Goal: Task Accomplishment & Management: Complete application form

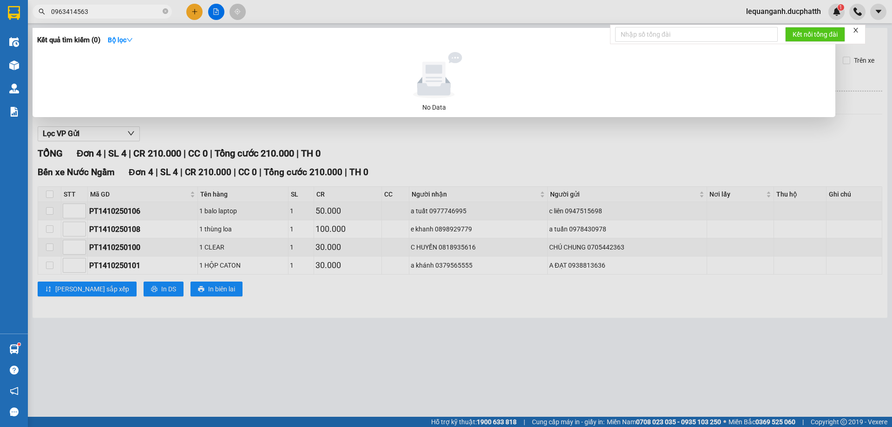
click at [65, 10] on input "0963414563" at bounding box center [106, 12] width 110 height 10
click at [76, 8] on input "0963414563" at bounding box center [106, 12] width 110 height 10
click at [86, 12] on input "0963414563" at bounding box center [106, 12] width 110 height 10
click at [70, 9] on input "0963414563" at bounding box center [106, 12] width 110 height 10
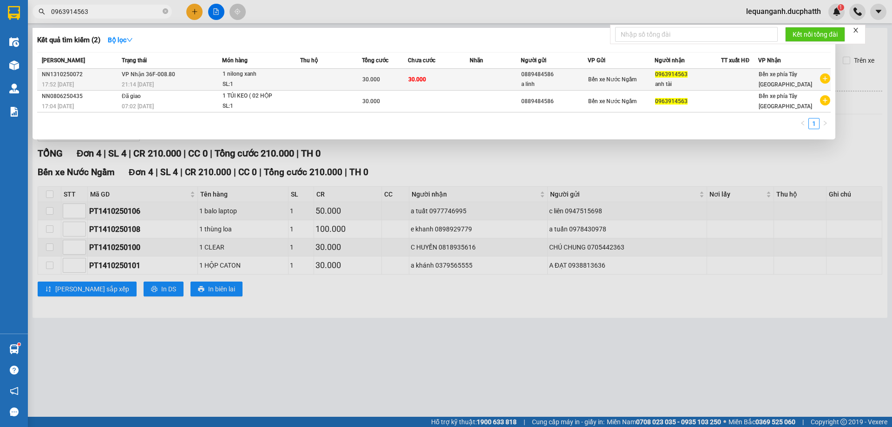
type input "0963914563"
click at [374, 86] on td "30.000" at bounding box center [385, 80] width 46 height 22
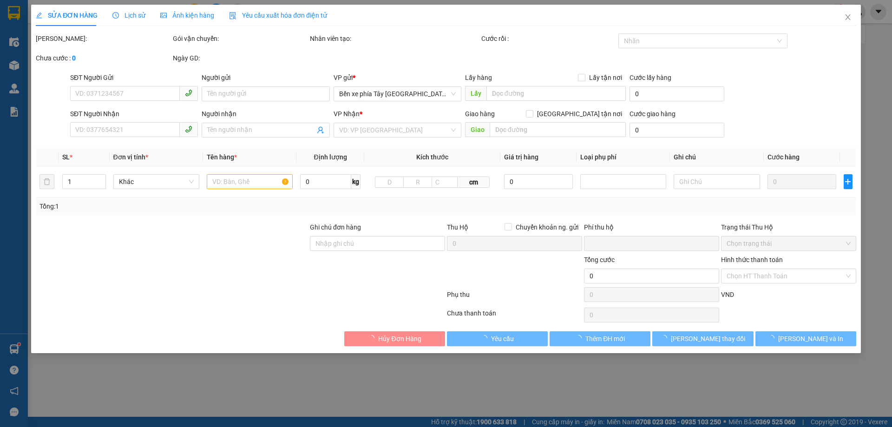
click at [266, 272] on div at bounding box center [172, 271] width 274 height 33
type input "0889484586"
type input "a linh"
type input "0963914563"
type input "anh tài"
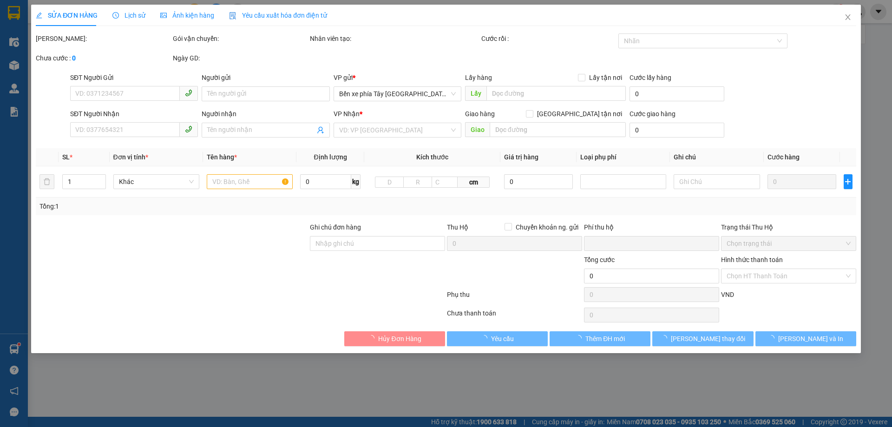
type input "nntt"
type input "0"
type input "30.000"
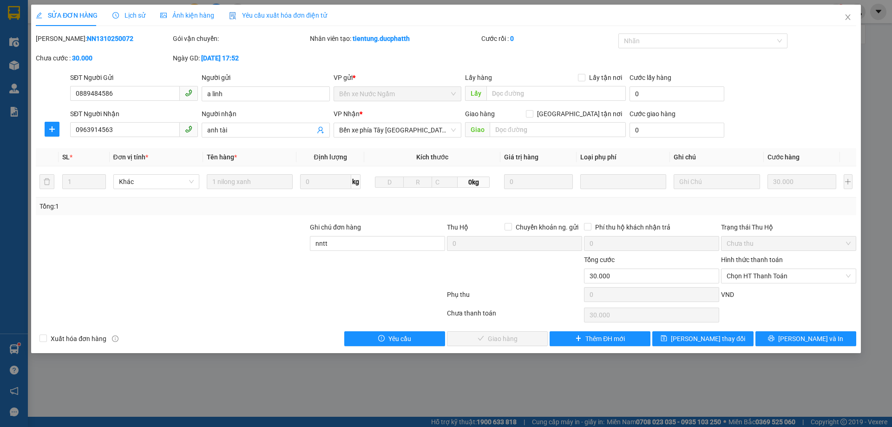
click at [266, 268] on div at bounding box center [172, 271] width 274 height 33
click at [358, 241] on input "nntt" at bounding box center [377, 243] width 135 height 15
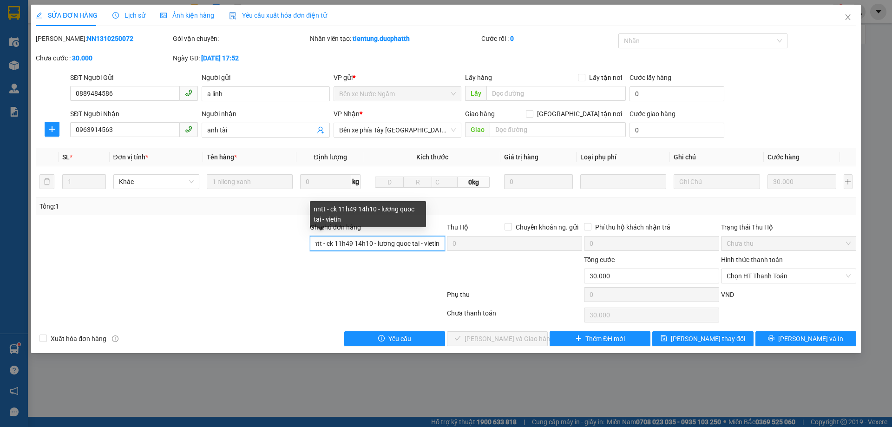
scroll to position [0, 11]
drag, startPoint x: 784, startPoint y: 275, endPoint x: 778, endPoint y: 278, distance: 7.7
click at [784, 275] on span "Chọn HT Thanh Toán" at bounding box center [788, 276] width 124 height 14
type input "nntt - ck 11h49 14h10 - lương quoc tai - vietin"
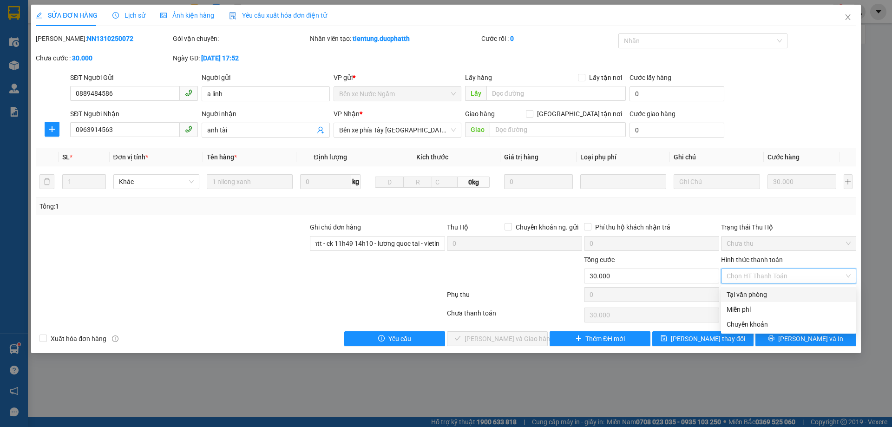
scroll to position [0, 0]
click at [762, 321] on div "Chuyển khoản" at bounding box center [788, 324] width 124 height 10
type input "0"
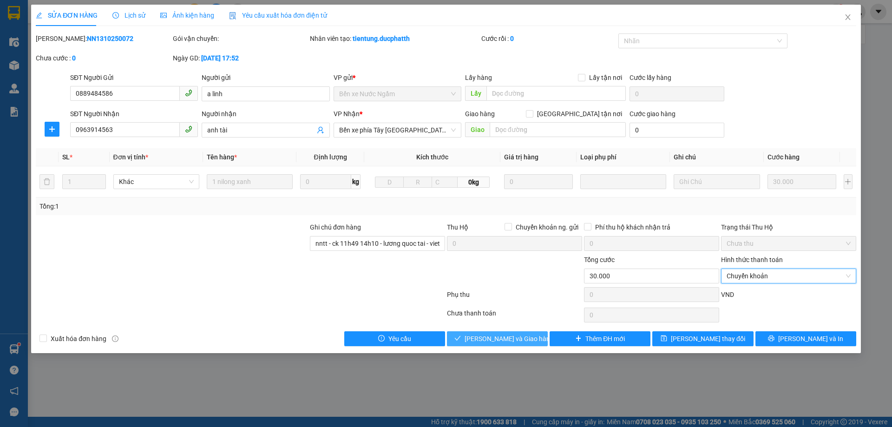
click at [518, 334] on span "[PERSON_NAME] và Giao hàng" at bounding box center [508, 338] width 89 height 10
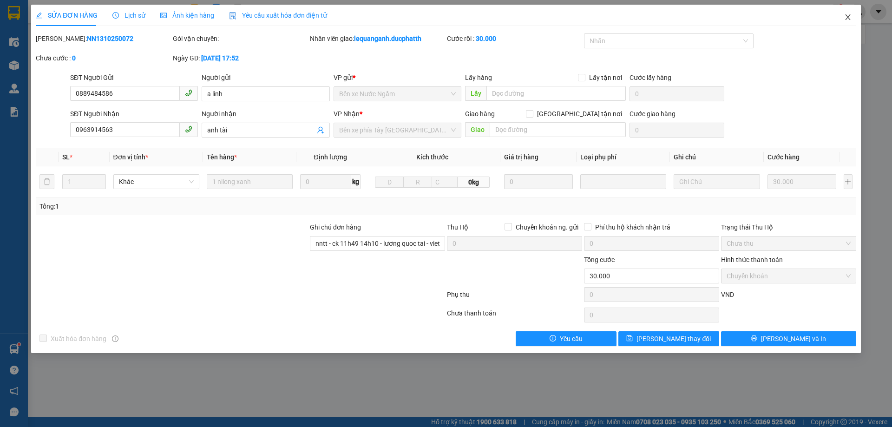
click at [847, 18] on icon "close" at bounding box center [847, 16] width 7 height 7
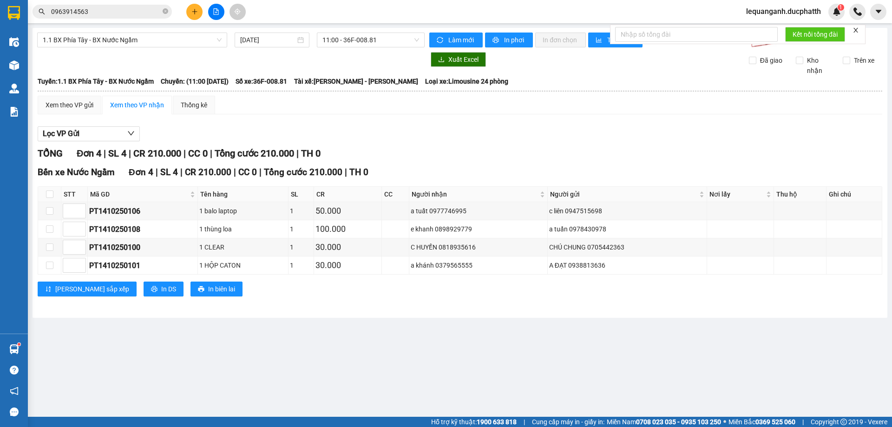
click at [64, 171] on span "Bến xe Nước Ngầm" at bounding box center [76, 172] width 77 height 11
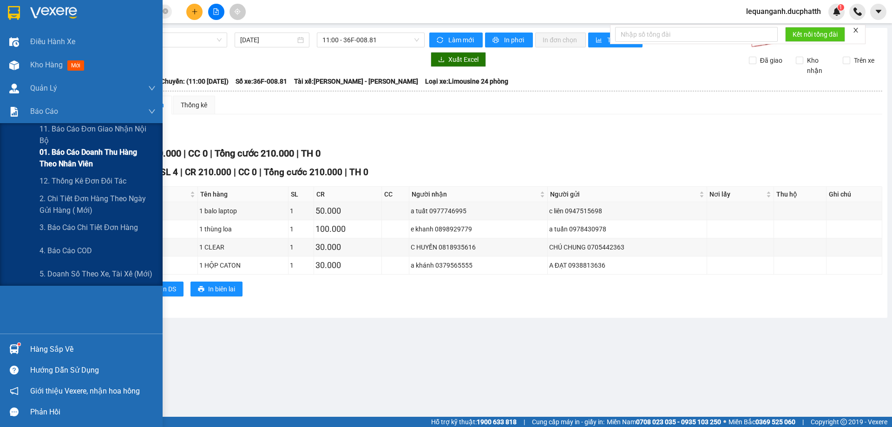
click at [65, 155] on span "01. Báo cáo doanh thu hàng theo nhân viên" at bounding box center [97, 157] width 116 height 23
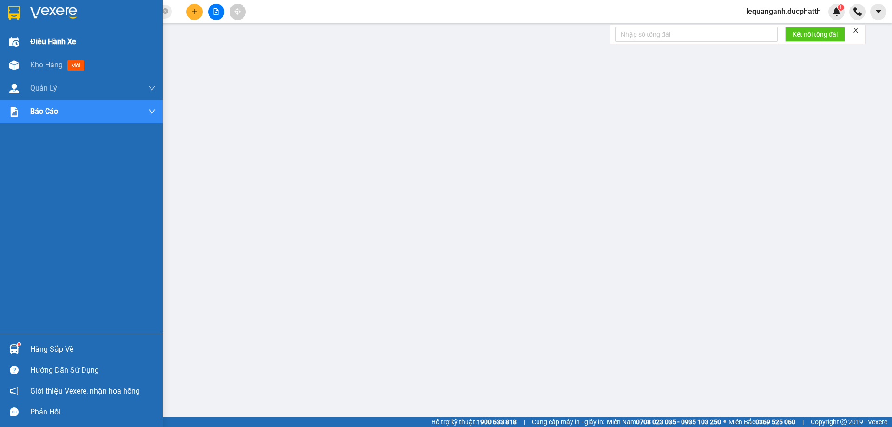
click at [12, 42] on img at bounding box center [14, 42] width 10 height 10
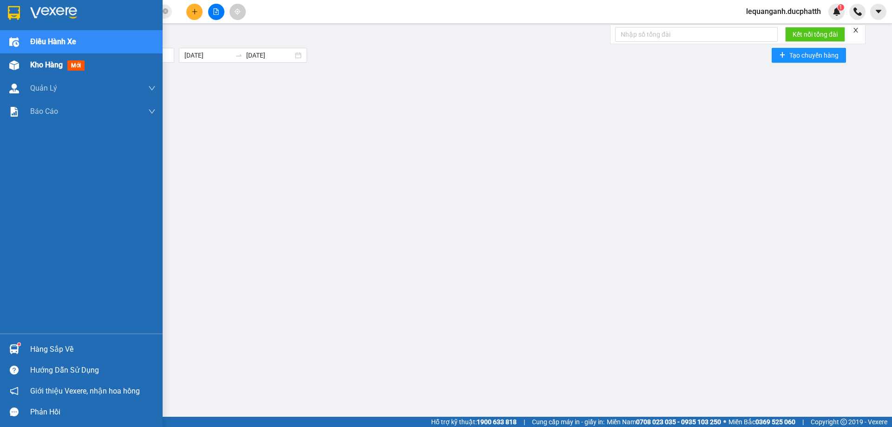
drag, startPoint x: 21, startPoint y: 68, endPoint x: 112, endPoint y: 65, distance: 91.5
click at [24, 67] on div "Kho hàng mới" at bounding box center [81, 64] width 163 height 23
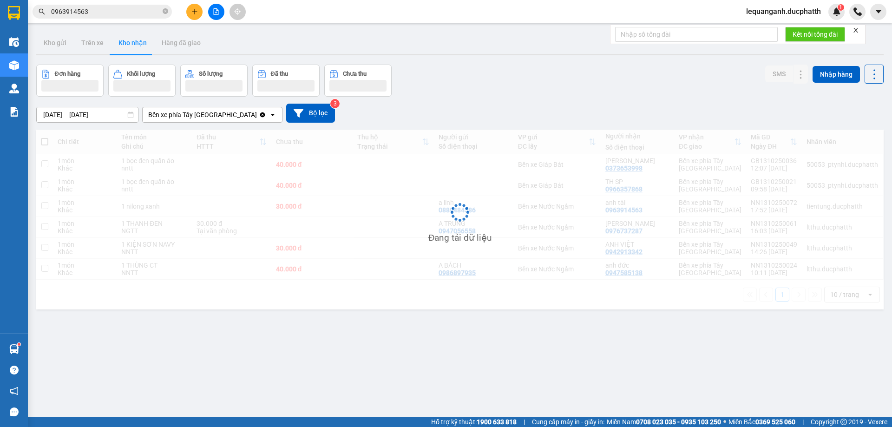
click at [55, 66] on button "Đơn hàng" at bounding box center [69, 81] width 67 height 32
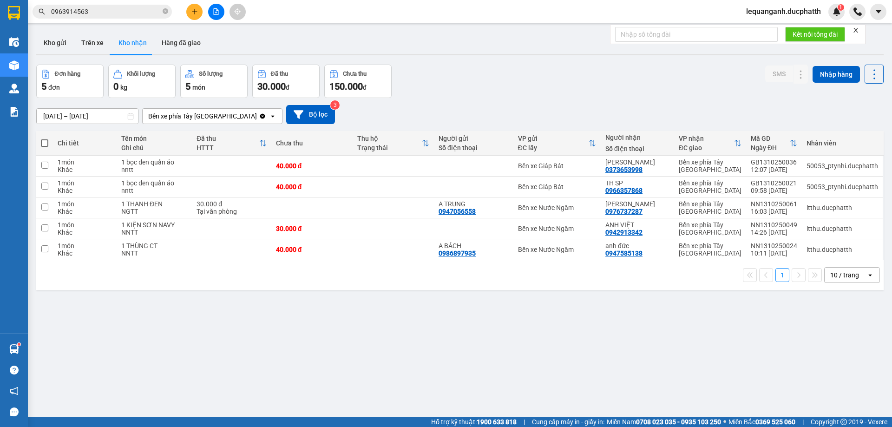
click at [781, 14] on span "lequanganh.ducphatth" at bounding box center [784, 12] width 90 height 12
click at [775, 26] on span "Đăng xuất" at bounding box center [787, 29] width 71 height 10
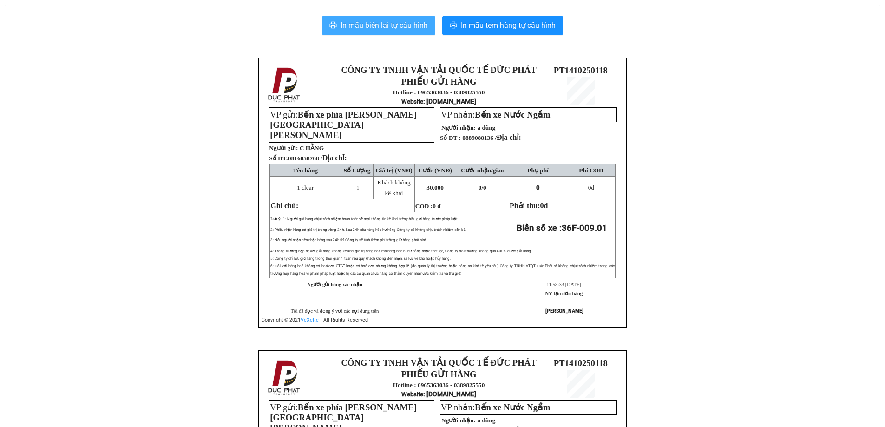
click at [417, 27] on span "In mẫu biên lai tự cấu hình" at bounding box center [383, 26] width 87 height 12
